Goal: Task Accomplishment & Management: Use online tool/utility

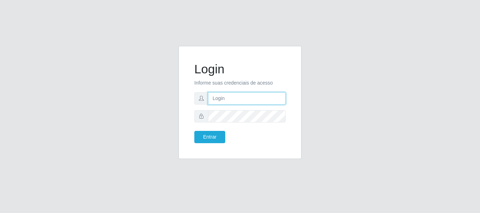
click at [220, 99] on input "text" at bounding box center [247, 98] width 78 height 12
type input "[EMAIL_ADDRESS][DOMAIN_NAME]"
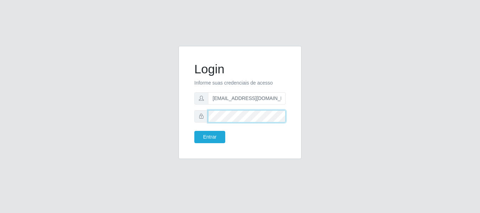
click at [194, 131] on button "Entrar" at bounding box center [209, 137] width 31 height 12
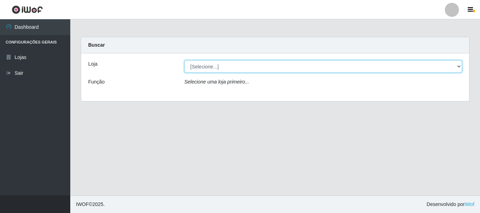
click at [239, 69] on select "[Selecione...] Hiper Queiroz - [GEOGRAPHIC_DATA]" at bounding box center [323, 66] width 278 height 12
select select "513"
click at [184, 60] on select "[Selecione...] Hiper Queiroz - [GEOGRAPHIC_DATA]" at bounding box center [323, 66] width 278 height 12
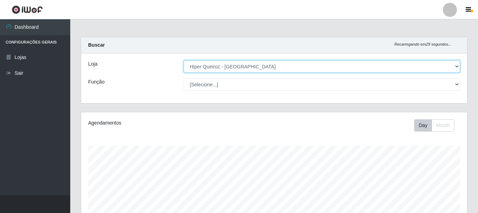
scroll to position [146, 386]
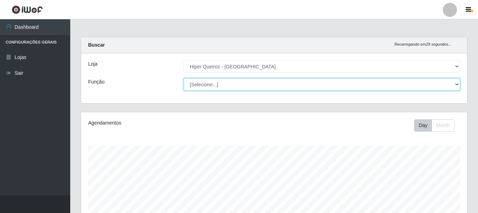
click at [221, 83] on select "[Selecione...] Embalador Embalador + Embalador ++ Operador de Caixa + Operador …" at bounding box center [322, 84] width 276 height 12
select select "1"
click at [184, 78] on select "[Selecione...] Embalador Embalador + Embalador ++ Operador de Caixa + Operador …" at bounding box center [322, 84] width 276 height 12
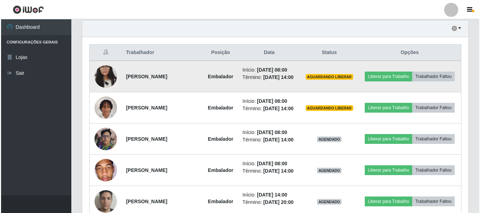
scroll to position [246, 0]
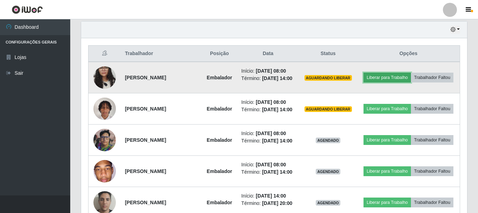
click at [410, 76] on button "Liberar para Trabalho" at bounding box center [387, 78] width 47 height 10
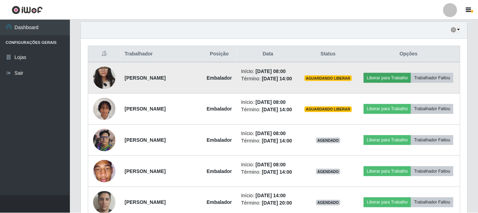
scroll to position [146, 382]
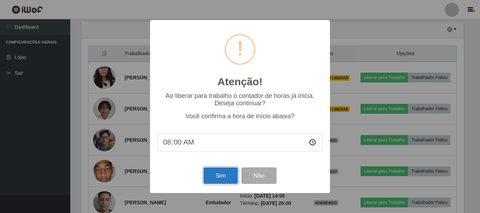
click at [219, 176] on button "Sim" at bounding box center [220, 176] width 34 height 17
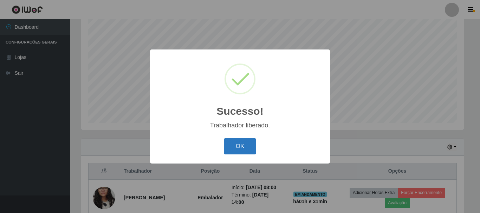
click at [247, 144] on button "OK" at bounding box center [240, 146] width 33 height 17
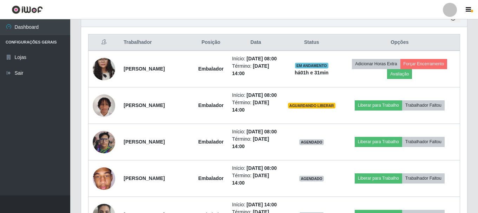
scroll to position [269, 0]
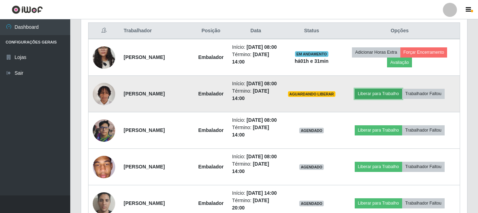
click at [375, 99] on button "Liberar para Trabalho" at bounding box center [378, 94] width 47 height 10
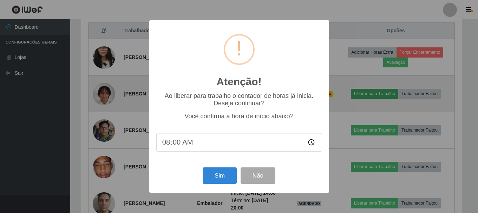
scroll to position [146, 382]
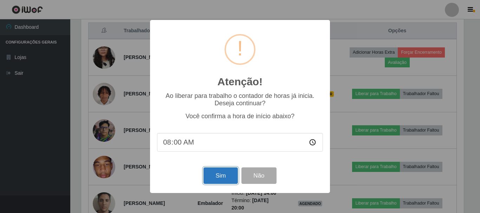
click at [218, 175] on button "Sim" at bounding box center [220, 176] width 34 height 17
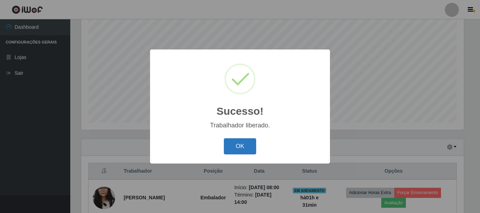
click at [242, 148] on button "OK" at bounding box center [240, 146] width 33 height 17
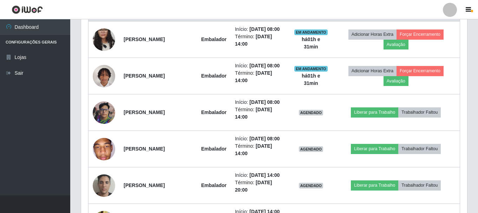
scroll to position [304, 0]
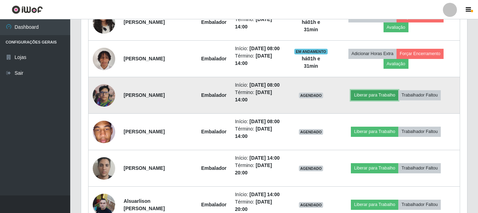
click at [381, 92] on button "Liberar para Trabalho" at bounding box center [374, 95] width 47 height 10
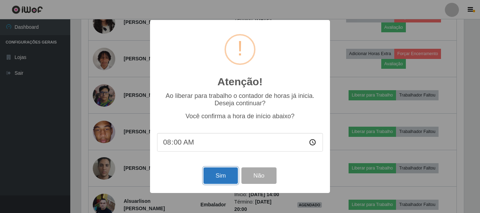
click at [211, 174] on button "Sim" at bounding box center [220, 176] width 34 height 17
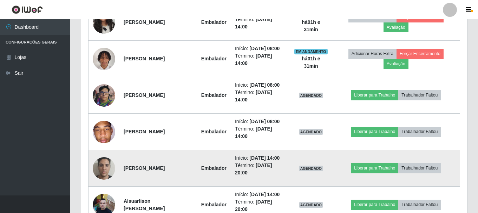
scroll to position [0, 0]
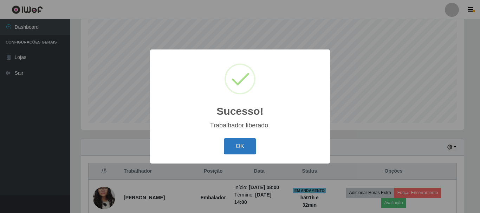
click at [240, 146] on button "OK" at bounding box center [240, 146] width 33 height 17
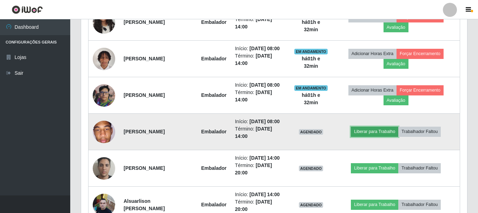
click at [373, 129] on button "Liberar para Trabalho" at bounding box center [374, 132] width 47 height 10
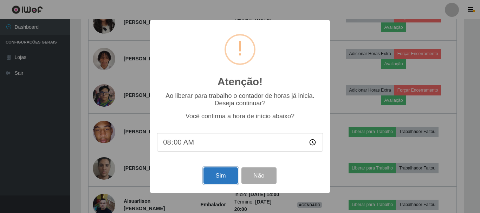
click at [221, 177] on button "Sim" at bounding box center [220, 176] width 34 height 17
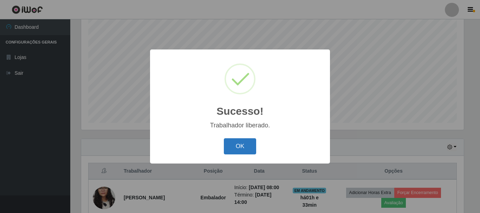
click at [244, 149] on button "OK" at bounding box center [240, 146] width 33 height 17
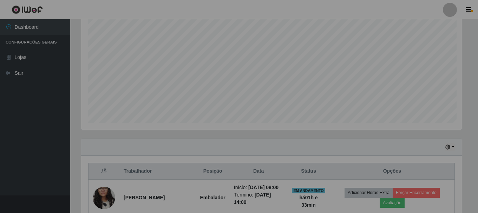
scroll to position [146, 386]
